Goal: Transaction & Acquisition: Book appointment/travel/reservation

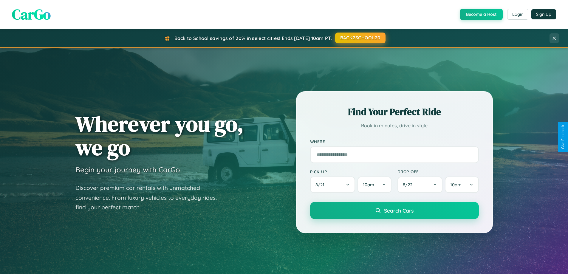
click at [360, 38] on button "BACK2SCHOOL20" at bounding box center [360, 37] width 50 height 11
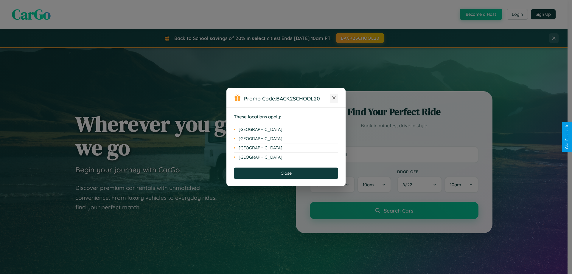
click at [334, 98] on icon at bounding box center [334, 97] width 3 height 3
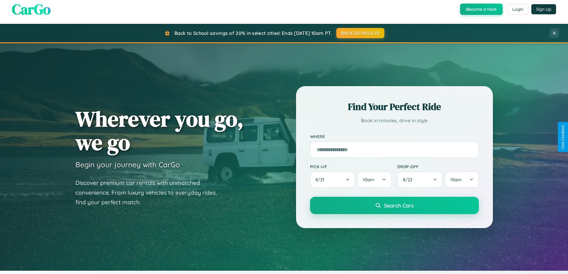
scroll to position [1147, 0]
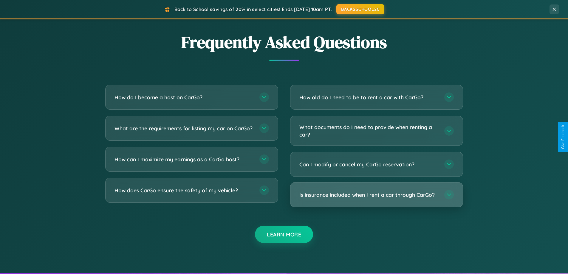
click at [376, 195] on h3 "Is insurance included when I rent a car through CarGo?" at bounding box center [368, 194] width 139 height 7
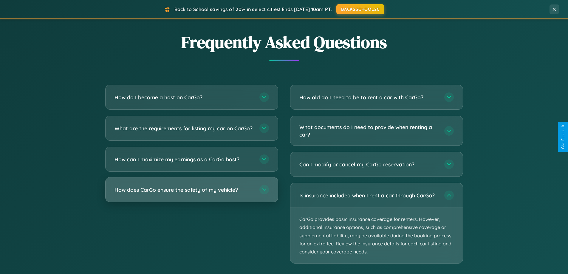
click at [191, 193] on h3 "How does CarGo ensure the safety of my vehicle?" at bounding box center [183, 189] width 139 height 7
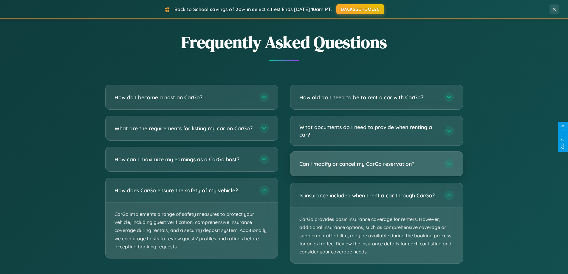
click at [376, 164] on h3 "Can I modify or cancel my CarGo reservation?" at bounding box center [368, 163] width 139 height 7
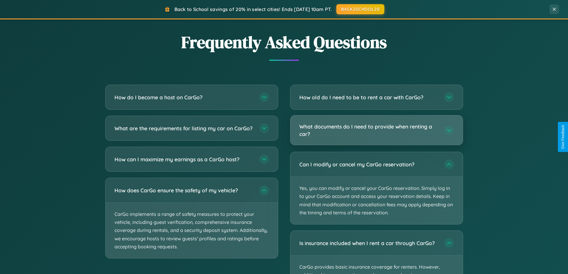
click at [376, 131] on h3 "What documents do I need to provide when renting a car?" at bounding box center [368, 130] width 139 height 15
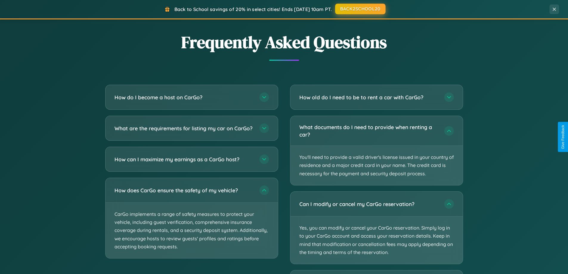
click at [360, 9] on button "BACK2SCHOOL20" at bounding box center [360, 9] width 50 height 11
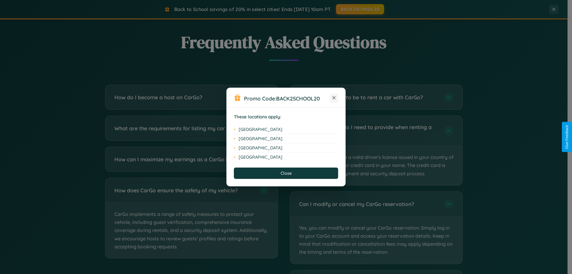
click at [334, 98] on icon at bounding box center [334, 97] width 3 height 3
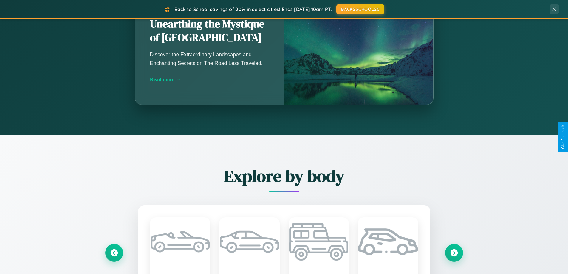
scroll to position [18, 0]
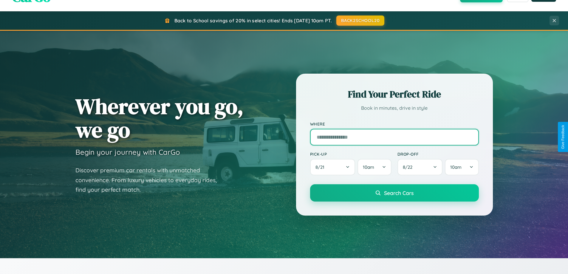
click at [394, 137] on input "text" at bounding box center [394, 137] width 169 height 17
type input "*********"
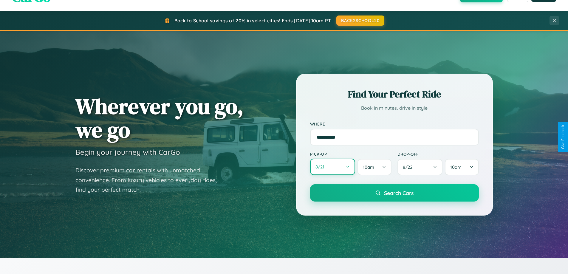
click at [332, 167] on button "8 / 21" at bounding box center [332, 167] width 45 height 16
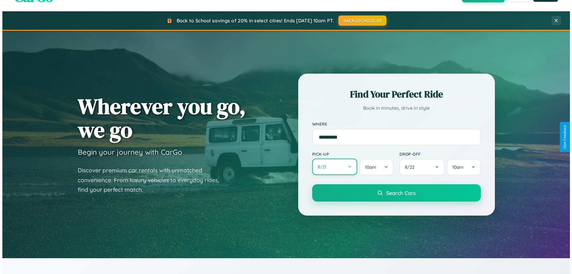
select select "*"
select select "****"
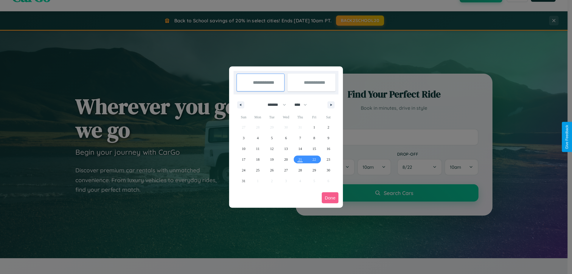
drag, startPoint x: 274, startPoint y: 105, endPoint x: 286, endPoint y: 120, distance: 19.1
click at [274, 105] on select "******* ******** ***** ***** *** **** **** ****** ********* ******* ******** **…" at bounding box center [275, 105] width 25 height 10
select select "*"
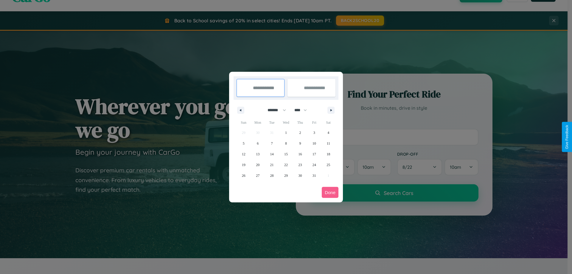
drag, startPoint x: 303, startPoint y: 110, endPoint x: 286, endPoint y: 120, distance: 19.7
click at [303, 110] on select "**** **** **** **** **** **** **** **** **** **** **** **** **** **** **** ****…" at bounding box center [301, 110] width 18 height 10
select select "****"
click at [328, 165] on span "24" at bounding box center [329, 164] width 4 height 11
type input "**********"
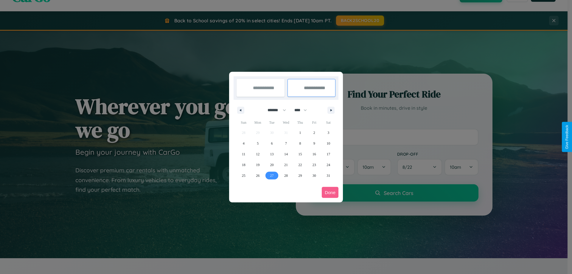
click at [272, 175] on span "27" at bounding box center [272, 175] width 4 height 11
type input "**********"
click at [330, 192] on button "Done" at bounding box center [330, 192] width 17 height 11
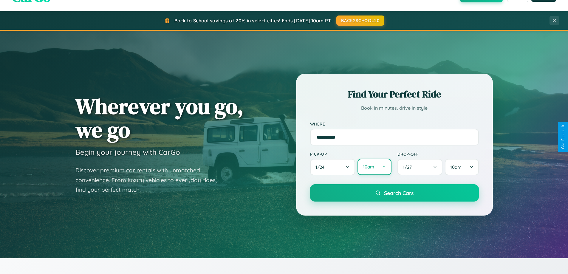
click at [374, 167] on button "10am" at bounding box center [374, 167] width 34 height 16
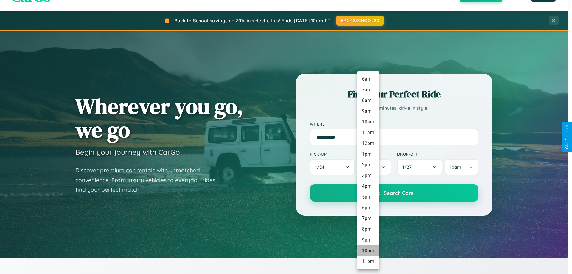
click at [368, 251] on li "10pm" at bounding box center [368, 250] width 22 height 11
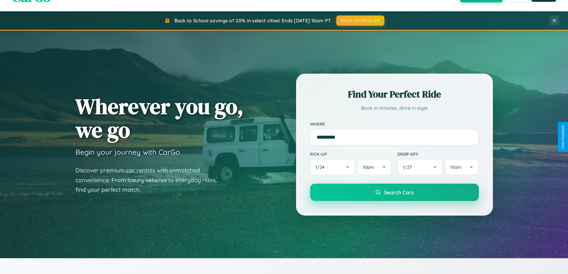
click at [394, 193] on span "Search Cars" at bounding box center [399, 192] width 30 height 7
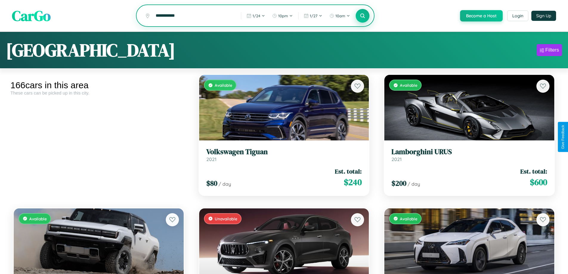
click at [362, 16] on icon at bounding box center [363, 16] width 6 height 6
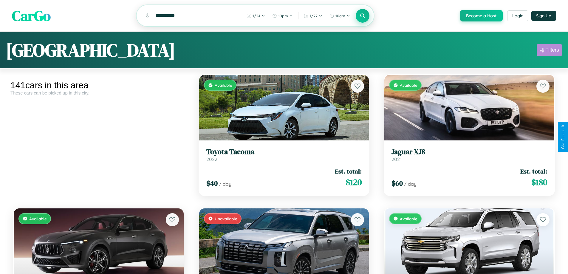
click at [549, 51] on div "Filters" at bounding box center [552, 50] width 14 height 6
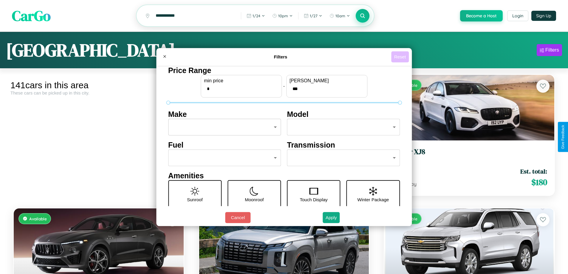
click at [401, 57] on button "Reset" at bounding box center [400, 56] width 18 height 11
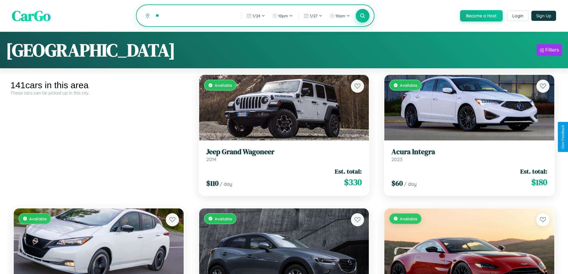
type input "*"
type input "****"
click at [362, 16] on icon at bounding box center [363, 16] width 6 height 6
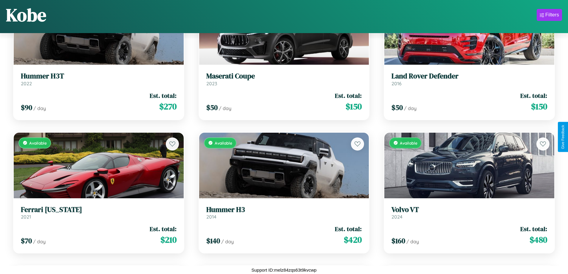
scroll to position [6491, 0]
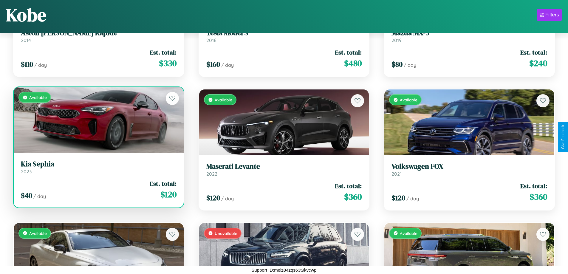
click at [98, 169] on link "Kia Sephia 2023" at bounding box center [99, 167] width 156 height 15
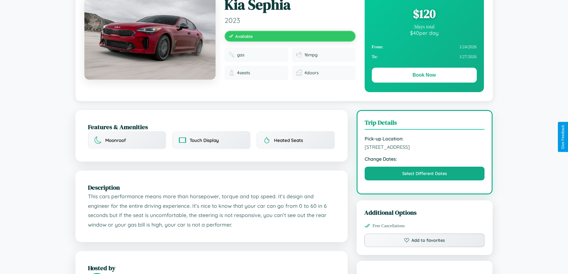
scroll to position [196, 0]
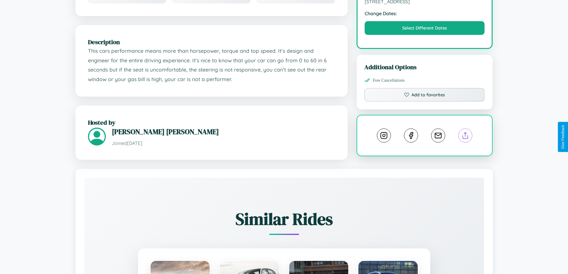
click at [465, 136] on line at bounding box center [465, 134] width 0 height 4
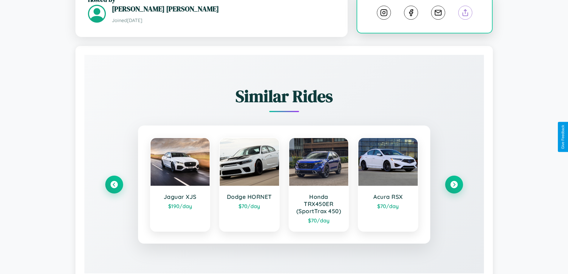
scroll to position [342, 0]
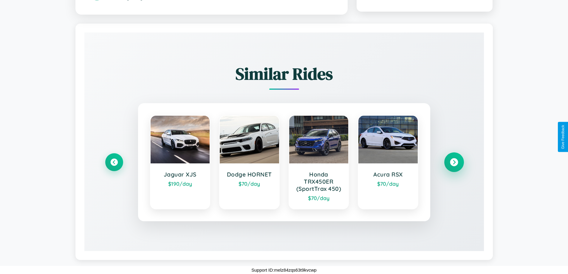
click at [454, 162] on icon at bounding box center [454, 162] width 8 height 8
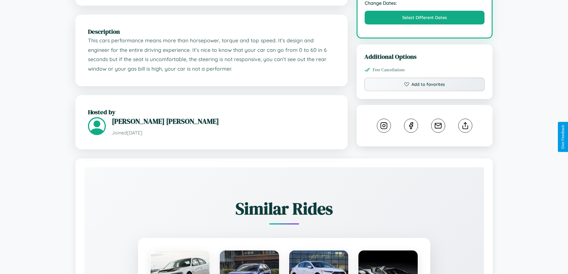
scroll to position [196, 0]
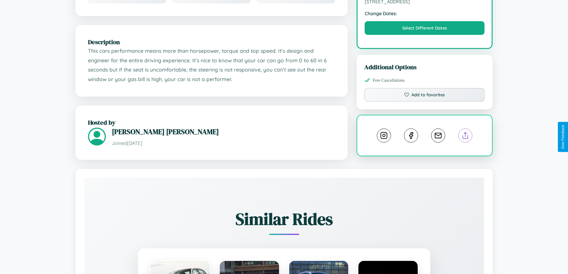
click at [465, 136] on line at bounding box center [465, 134] width 0 height 4
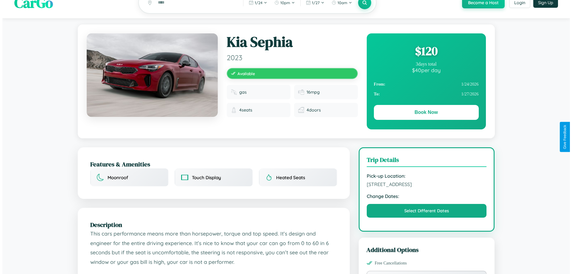
scroll to position [0, 0]
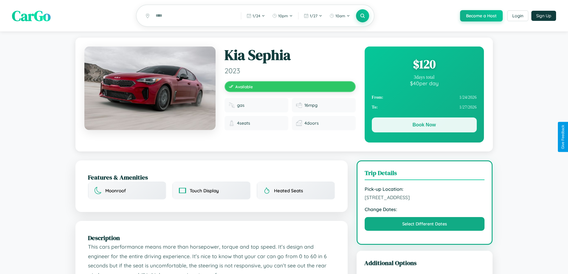
click at [424, 126] on button "Book Now" at bounding box center [424, 124] width 105 height 15
